Goal: Communication & Community: Answer question/provide support

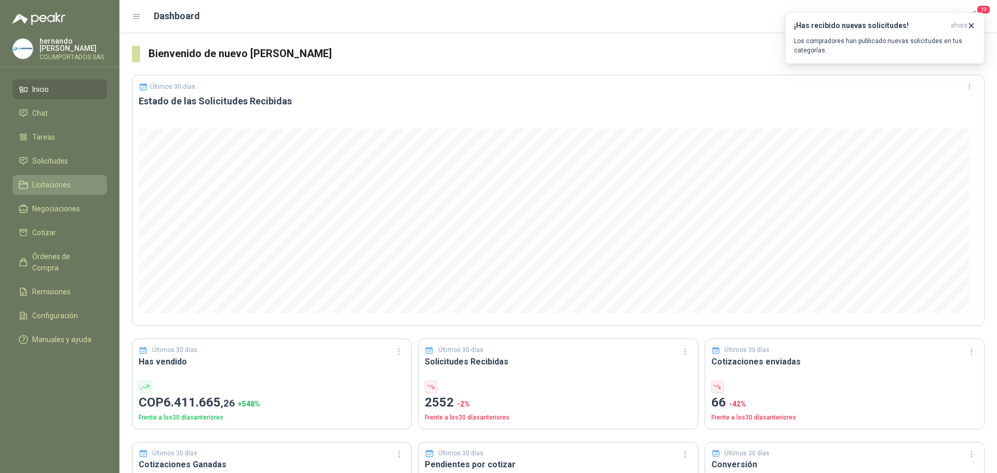
drag, startPoint x: 55, startPoint y: 159, endPoint x: 89, endPoint y: 188, distance: 44.9
click at [55, 159] on span "Solicitudes" at bounding box center [50, 160] width 36 height 11
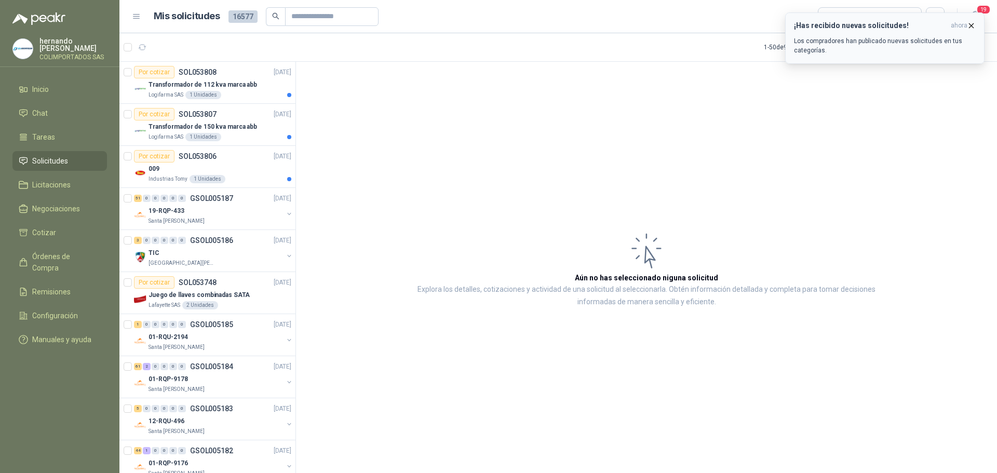
click at [870, 43] on p "Los compradores han publicado nuevas solicitudes en tus categorías." at bounding box center [885, 45] width 182 height 19
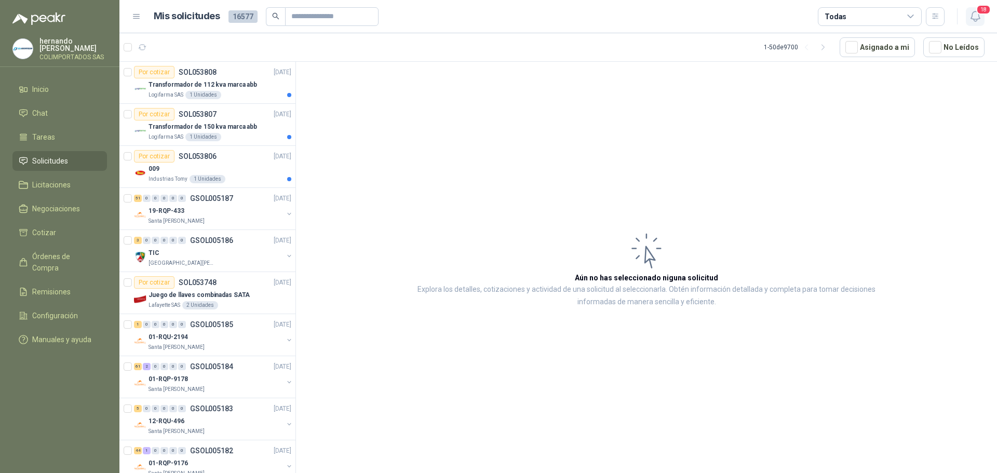
click at [977, 13] on span "18" at bounding box center [983, 10] width 15 height 10
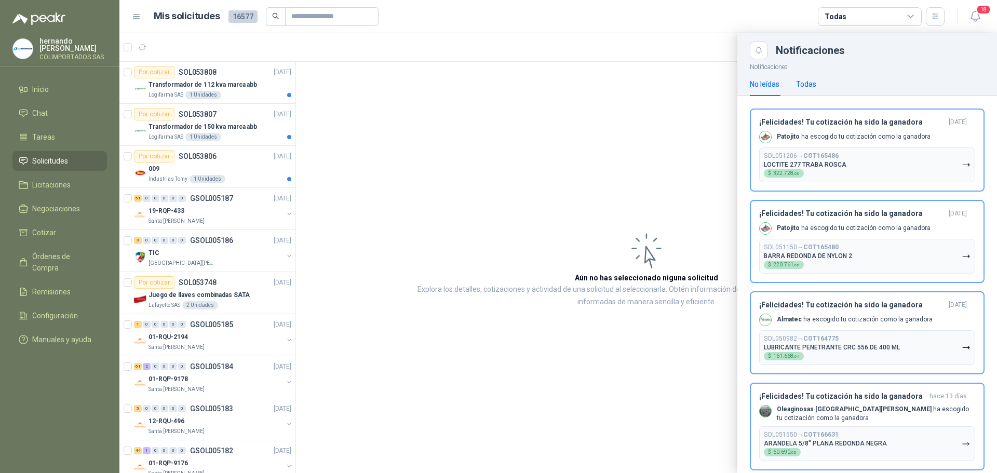
click at [800, 86] on div "Todas" at bounding box center [806, 83] width 20 height 11
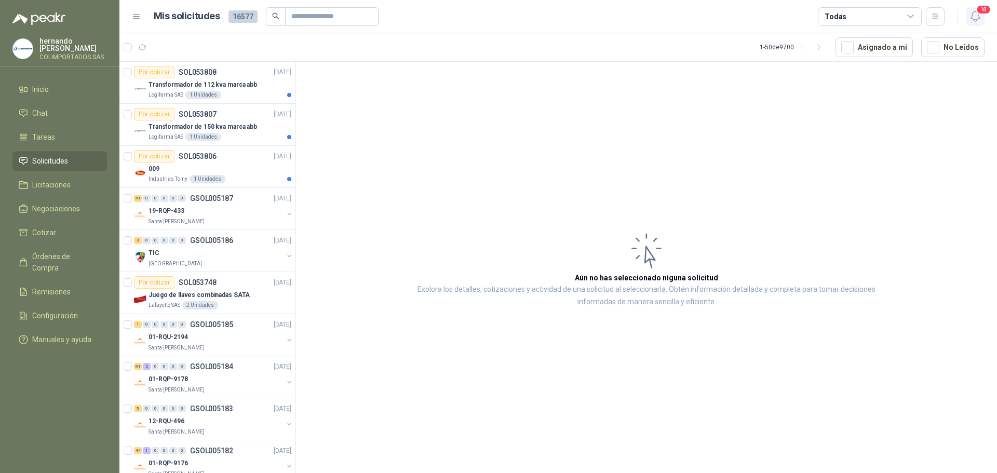
click at [975, 11] on icon "button" at bounding box center [975, 16] width 13 height 13
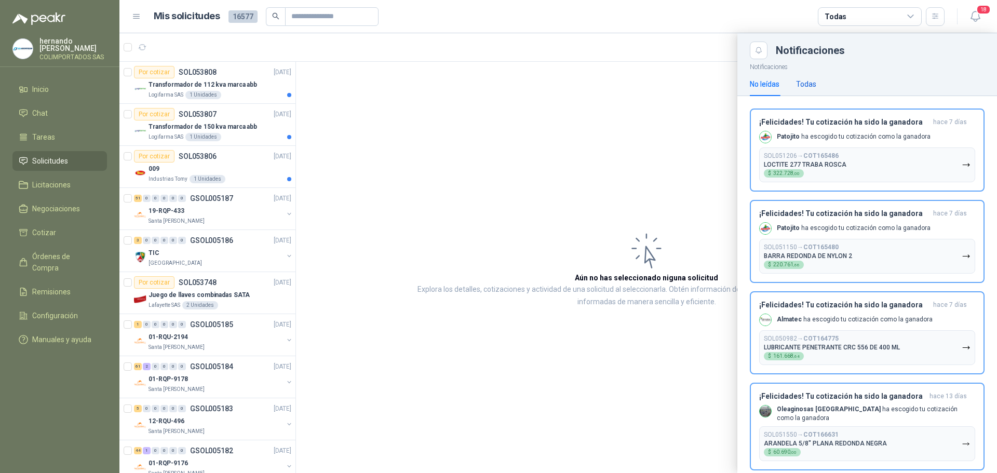
click at [809, 78] on div "Todas" at bounding box center [806, 83] width 20 height 11
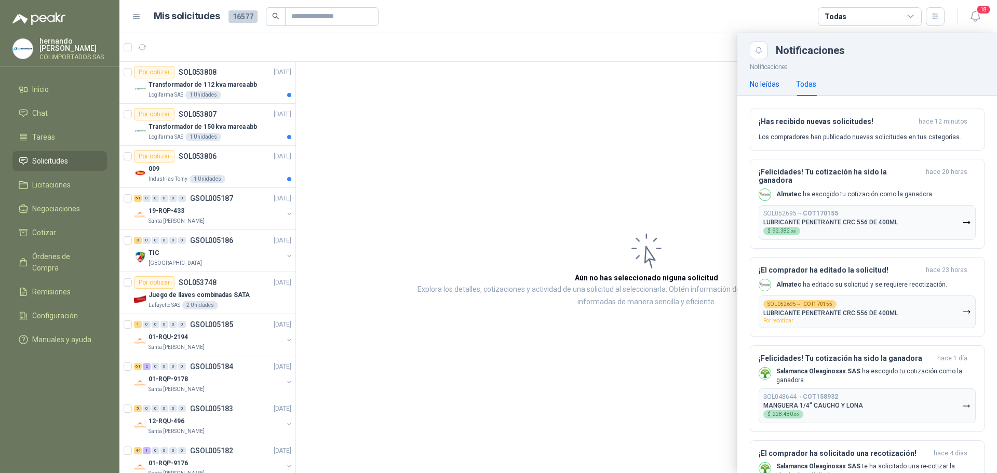
click at [759, 84] on div "No leídas" at bounding box center [765, 83] width 30 height 11
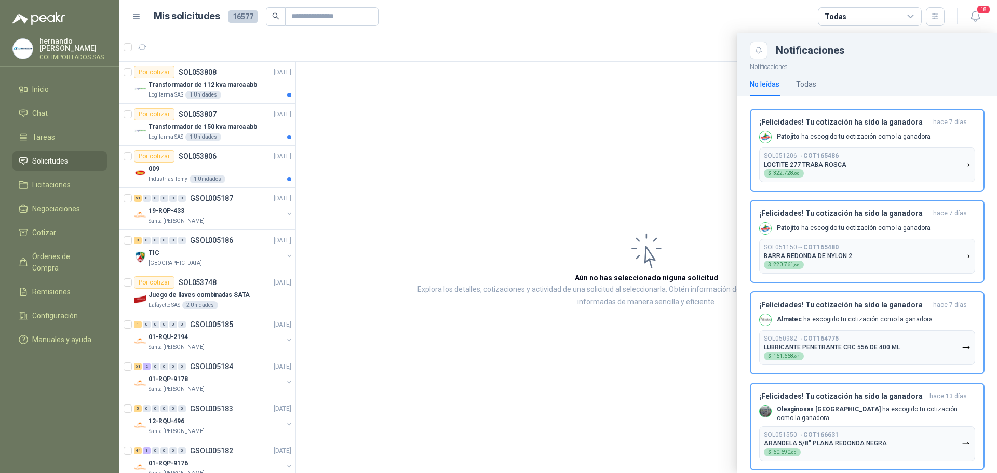
click at [206, 390] on div at bounding box center [557, 253] width 877 height 440
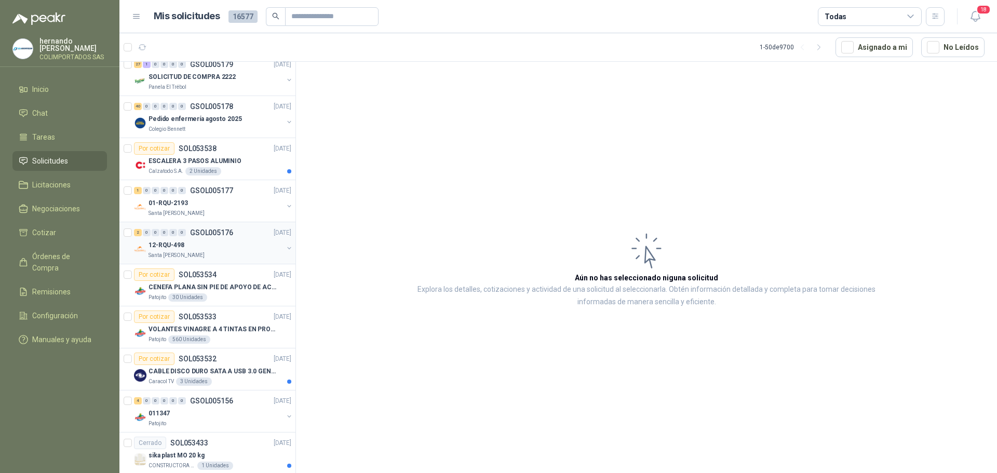
scroll to position [519, 0]
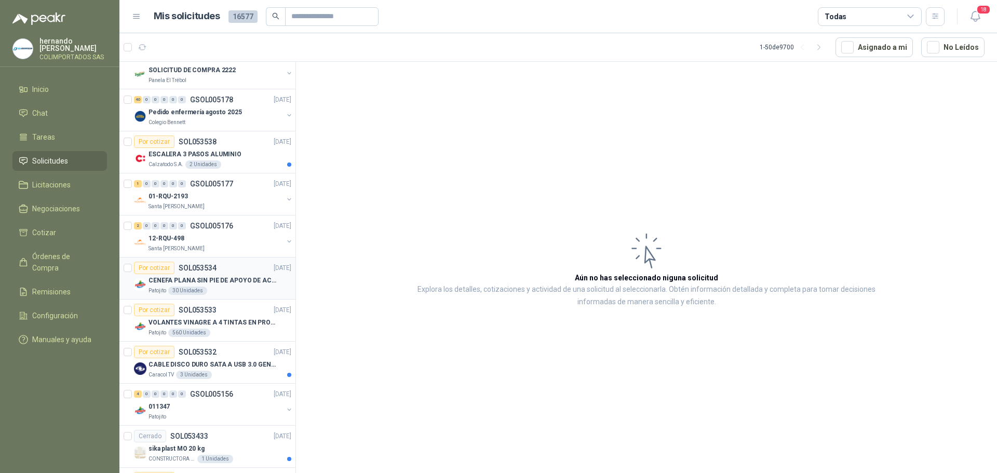
click at [227, 276] on p "CENEFA PLANA SIN PIE DE APOYO DE ACUERDO A LA IMAGEN ADJUNTA" at bounding box center [212, 281] width 129 height 10
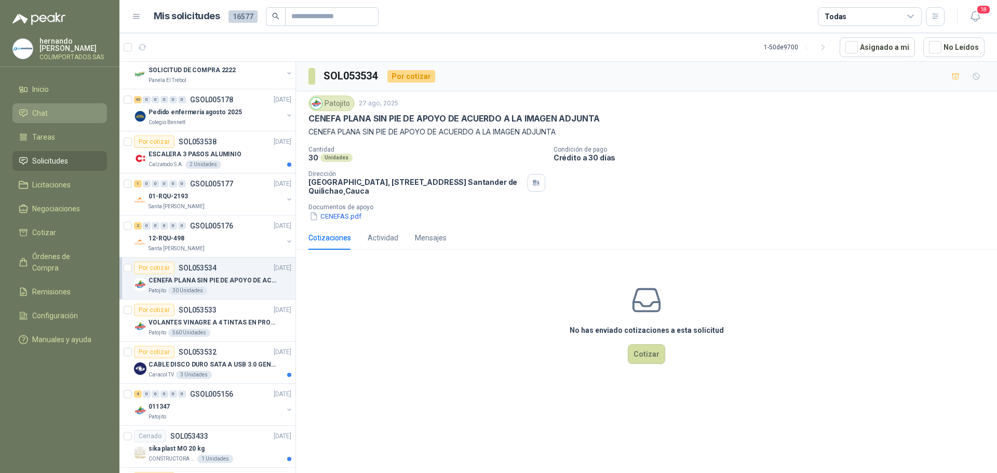
click at [56, 111] on li "Chat" at bounding box center [60, 112] width 82 height 11
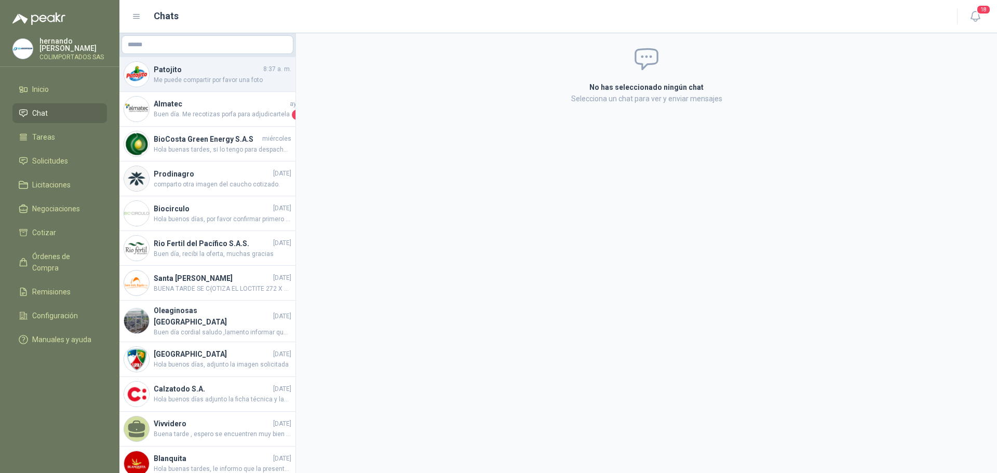
click at [203, 73] on h4 "Patojito" at bounding box center [207, 69] width 107 height 11
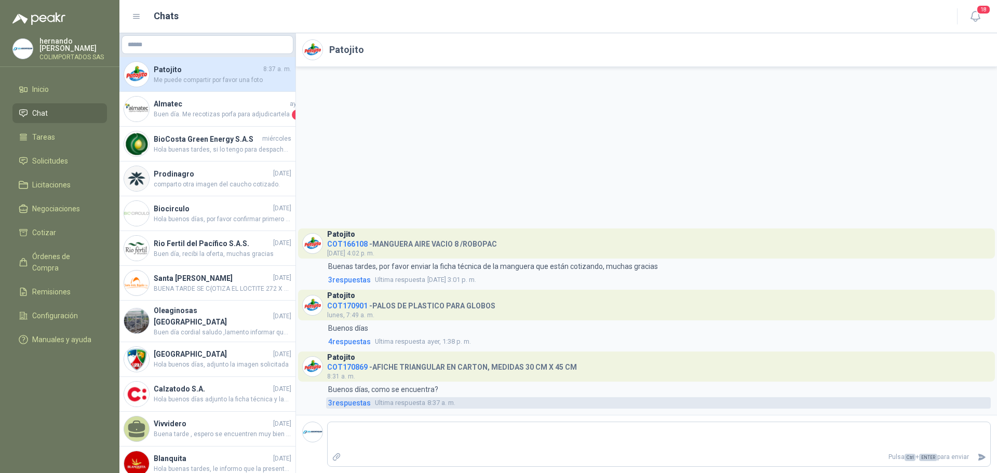
click at [346, 401] on span "3 respuesta s" at bounding box center [349, 402] width 43 height 11
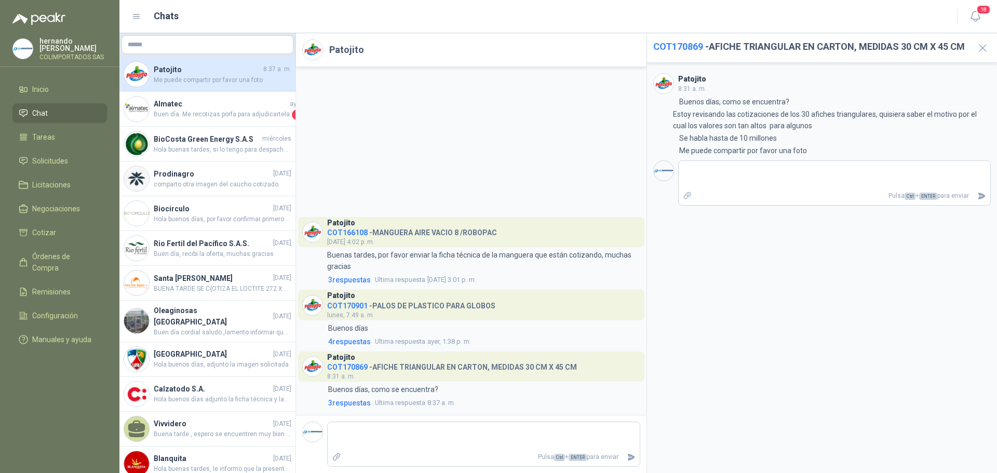
click at [444, 369] on h4 "COT170869 - AFICHE TRIANGULAR EN CARTON, MEDIDAS 30 CM X 45 CM" at bounding box center [452, 365] width 250 height 10
click at [342, 367] on span "COT170869" at bounding box center [347, 367] width 40 height 8
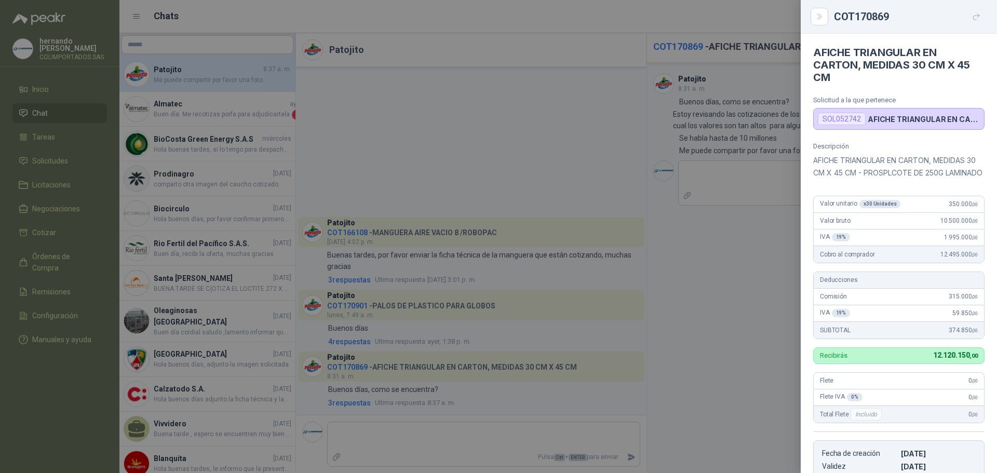
click at [920, 213] on div "Valor unitario x 30 Unidades 350.000 ,00" at bounding box center [898, 204] width 170 height 17
click at [209, 114] on div at bounding box center [498, 236] width 997 height 473
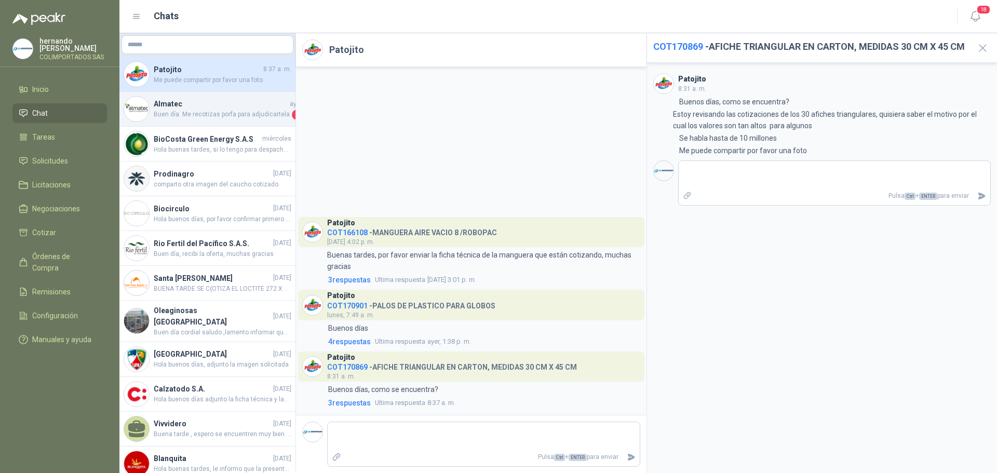
click at [225, 101] on h4 "Almatec" at bounding box center [221, 103] width 134 height 11
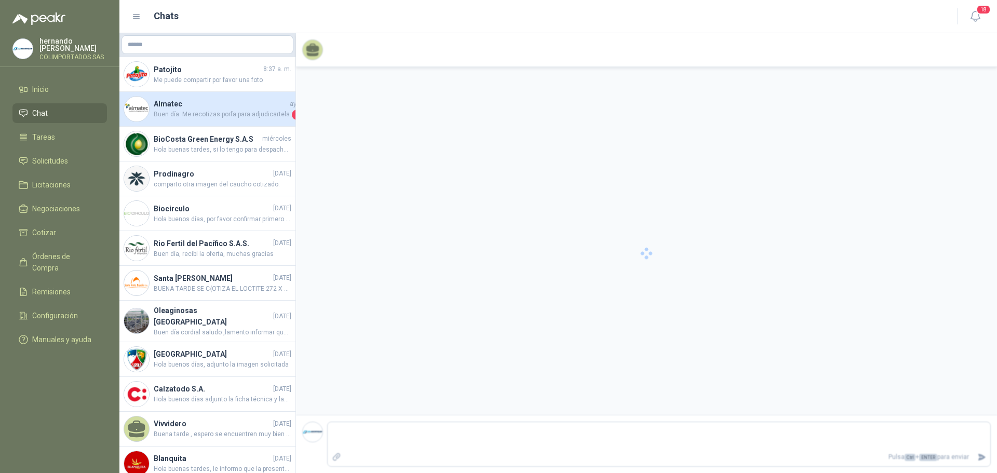
scroll to position [148, 0]
